Goal: Task Accomplishment & Management: Check status

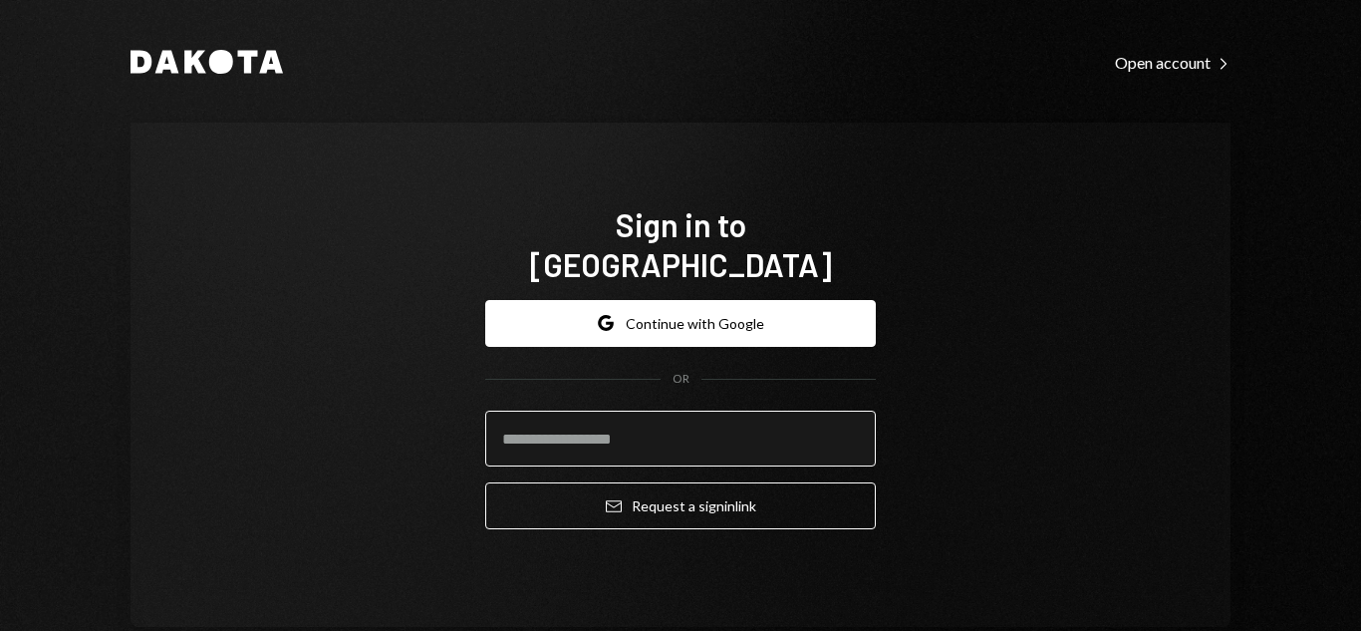
click at [595, 411] on input "email" at bounding box center [680, 439] width 391 height 56
click at [692, 436] on input "email" at bounding box center [680, 439] width 391 height 56
click at [986, 312] on div "Sign in to [GEOGRAPHIC_DATA] Google Continue with Google OR Email Request a sig…" at bounding box center [681, 375] width 1100 height 504
click at [752, 425] on input "email" at bounding box center [680, 439] width 391 height 56
type input "**********"
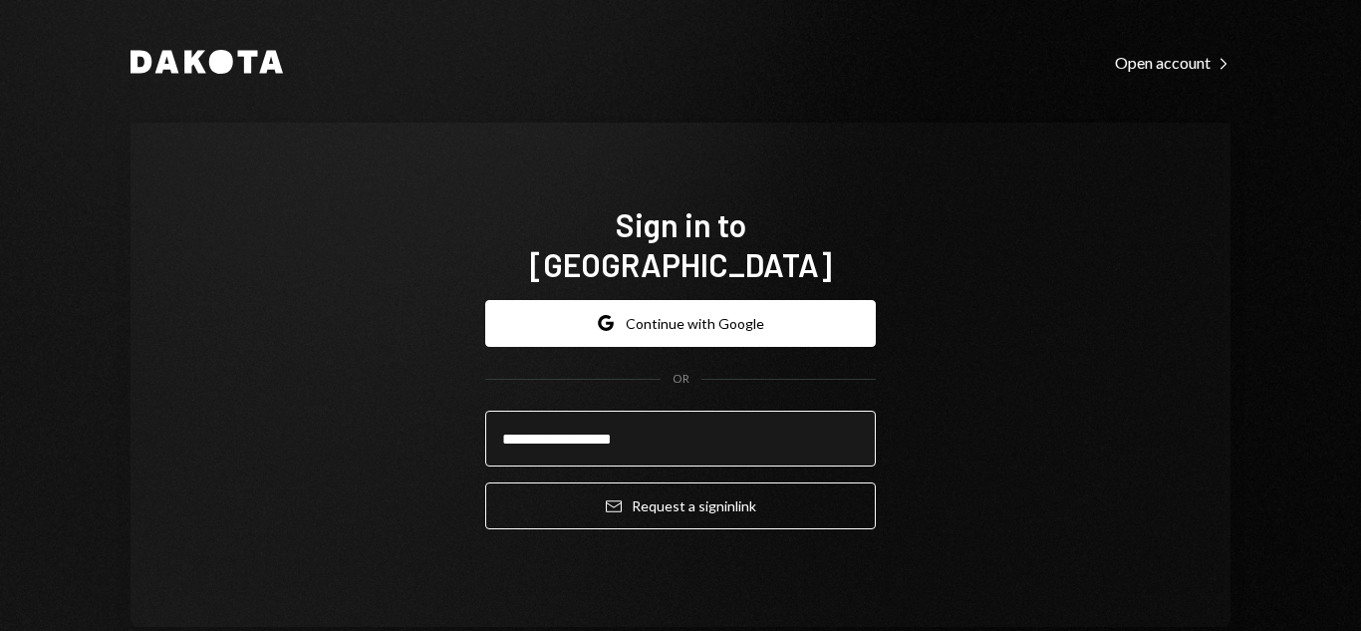
click at [485, 482] on button "Email Request a sign in link" at bounding box center [680, 505] width 391 height 47
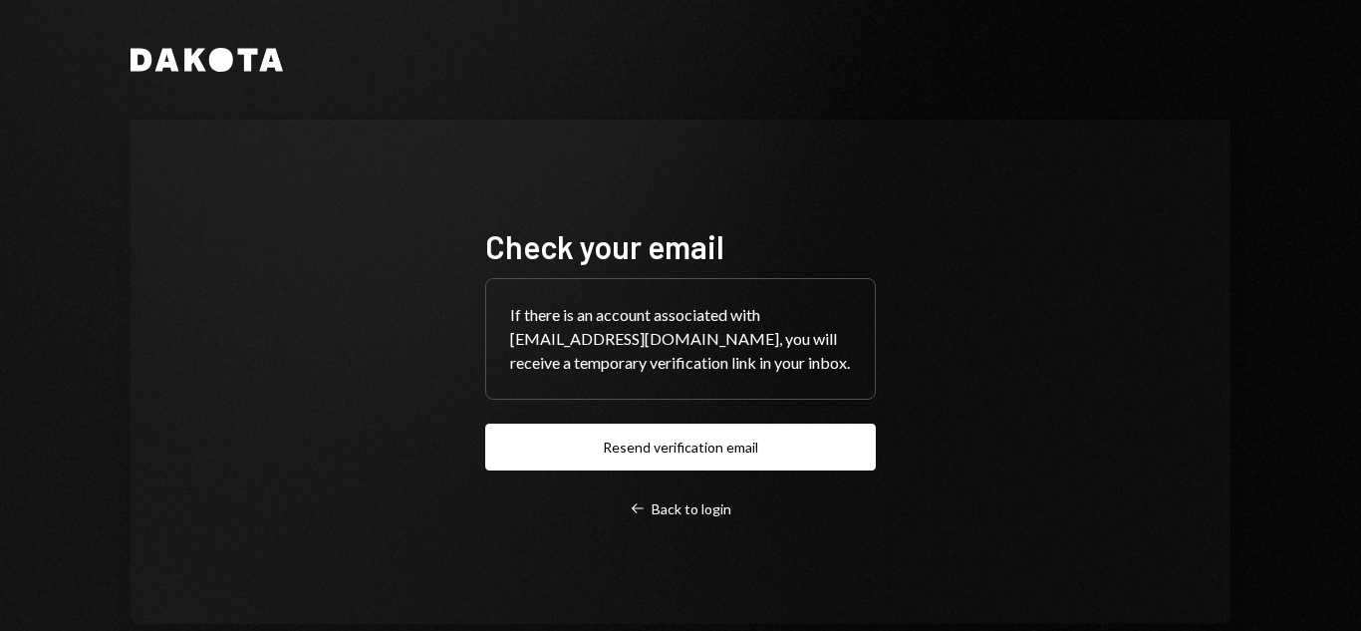
click at [690, 471] on div "Check your email If there is an account associated with [EMAIL_ADDRESS][DOMAIN_…" at bounding box center [680, 372] width 391 height 292
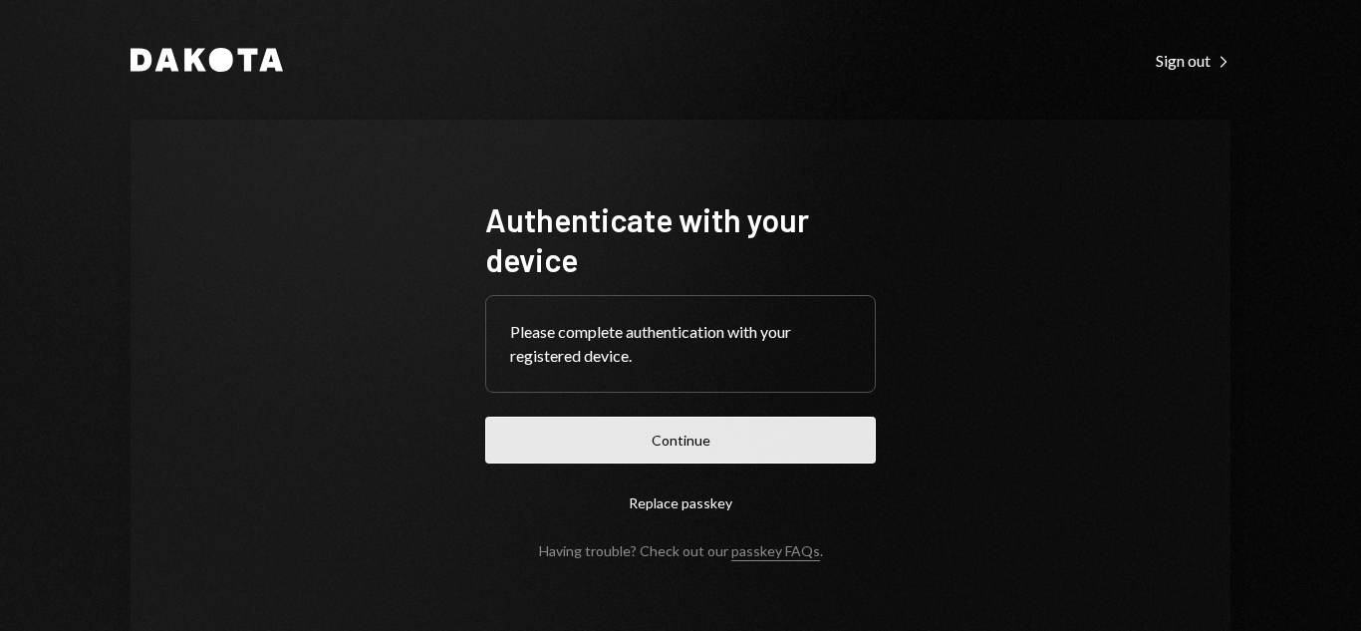
click at [777, 448] on button "Continue" at bounding box center [680, 440] width 391 height 47
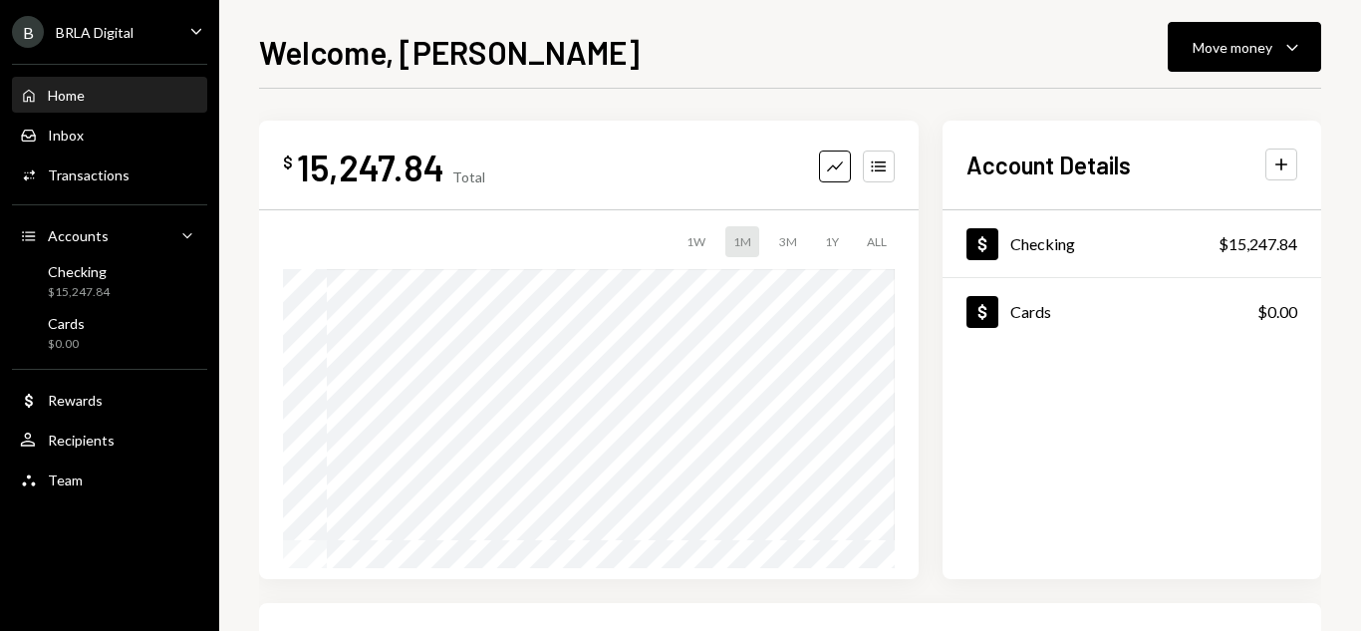
scroll to position [399, 0]
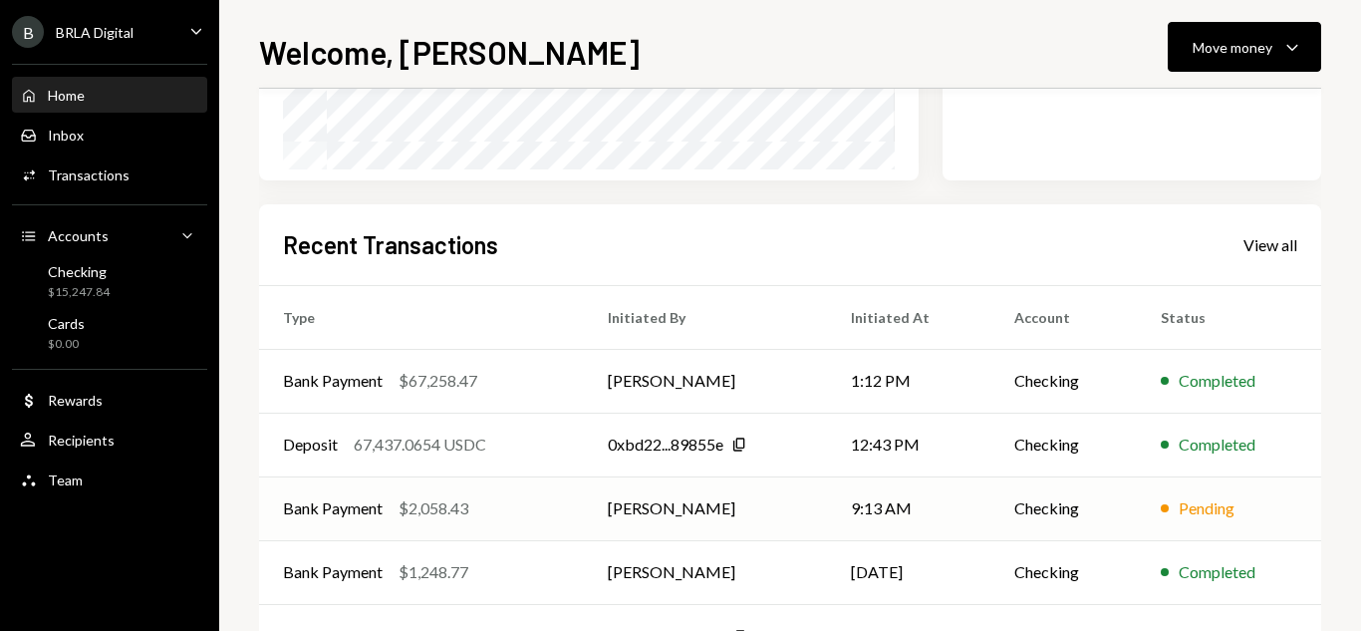
click at [1213, 508] on div "Pending" at bounding box center [1207, 508] width 56 height 24
